Goal: Task Accomplishment & Management: Use online tool/utility

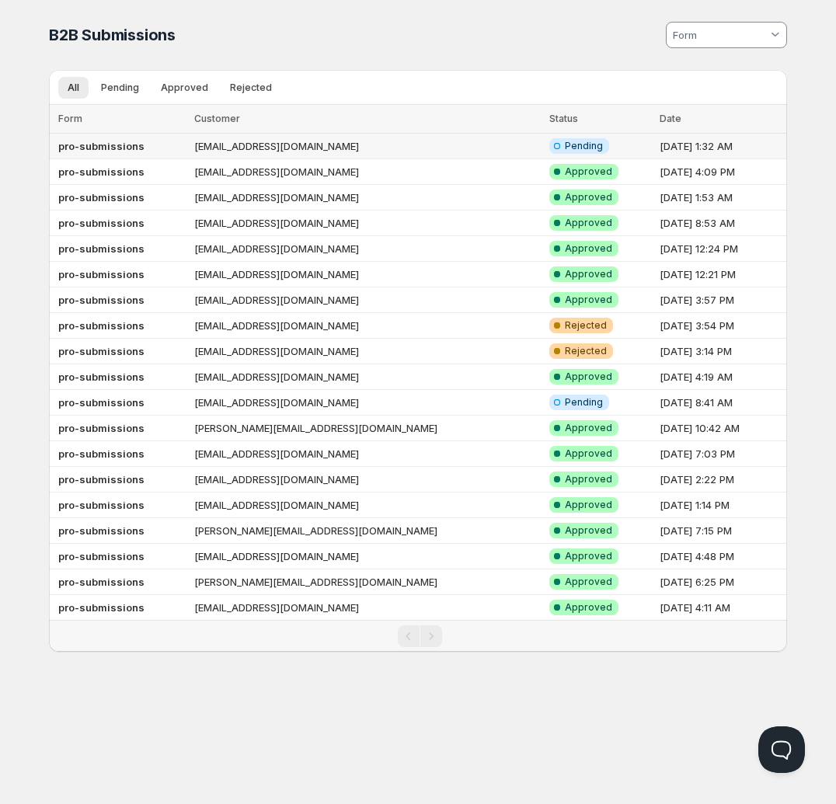
click at [376, 145] on td "[EMAIL_ADDRESS][DOMAIN_NAME]" at bounding box center [367, 147] width 355 height 26
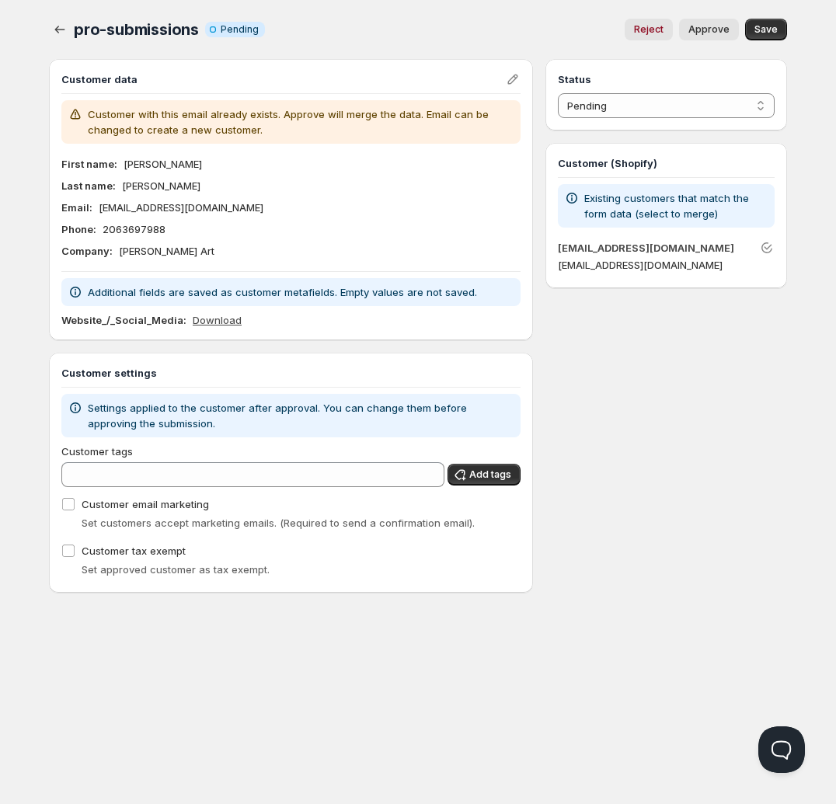
click at [205, 326] on link "Download" at bounding box center [217, 320] width 49 height 16
click at [704, 30] on span "Approve" at bounding box center [709, 29] width 41 height 12
select select "1"
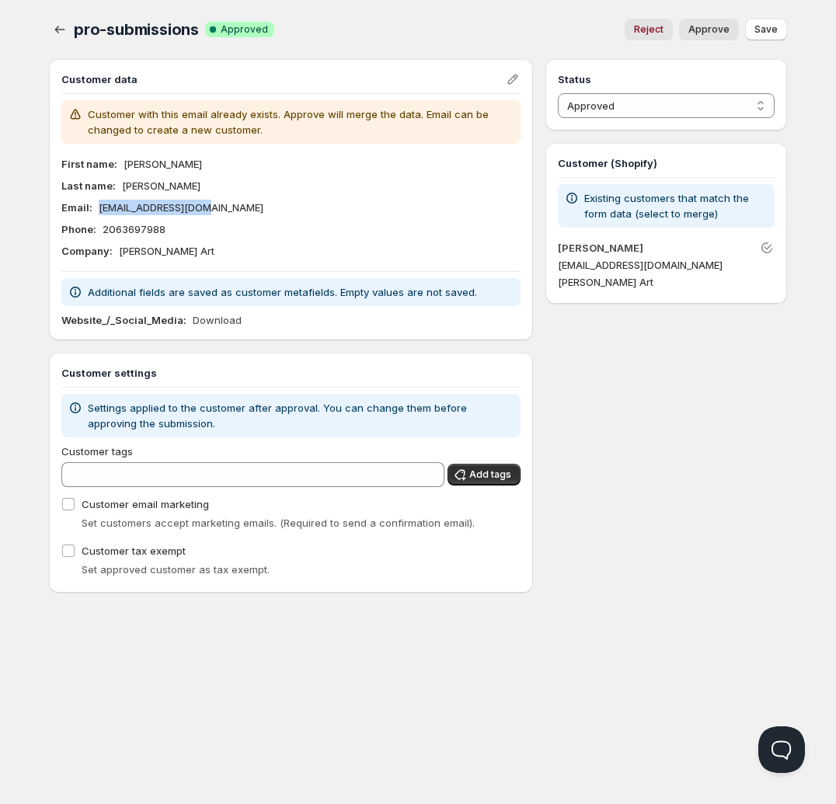
drag, startPoint x: 221, startPoint y: 205, endPoint x: 99, endPoint y: 207, distance: 122.0
click at [99, 207] on div "Email : [EMAIL_ADDRESS][DOMAIN_NAME]" at bounding box center [290, 208] width 459 height 16
copy p "[EMAIL_ADDRESS][DOMAIN_NAME]"
